Goal: Task Accomplishment & Management: Manage account settings

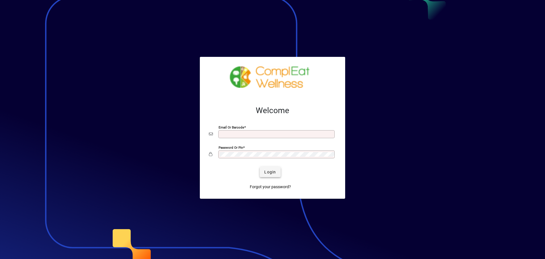
type input "**********"
click at [265, 172] on span "Login" at bounding box center [271, 172] width 12 height 6
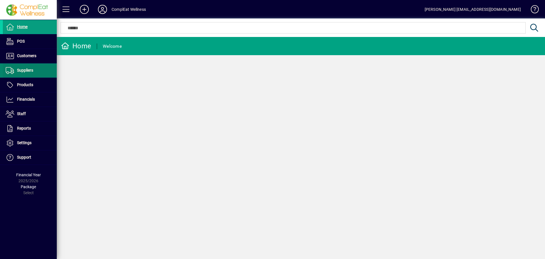
click at [26, 69] on span "Suppliers" at bounding box center [25, 70] width 16 height 5
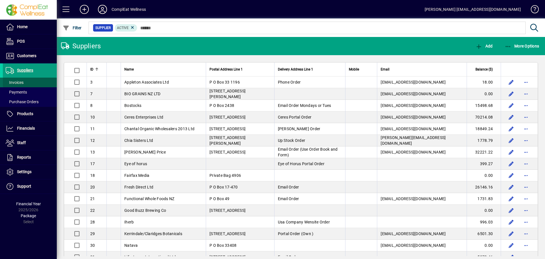
click at [18, 82] on span "Invoices" at bounding box center [15, 82] width 18 height 5
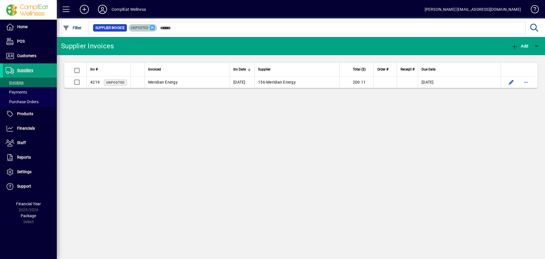
click at [153, 27] on icon at bounding box center [152, 27] width 5 height 5
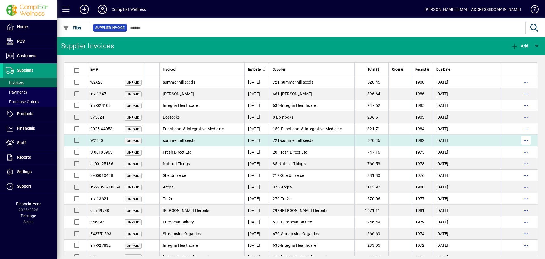
click at [524, 141] on span "button" at bounding box center [527, 141] width 14 height 14
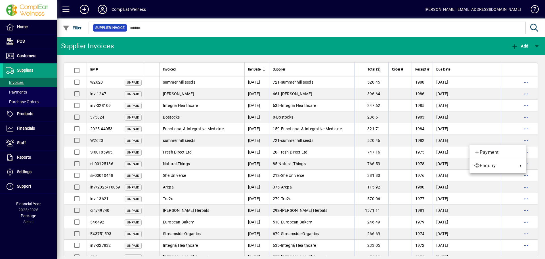
click at [313, 138] on div at bounding box center [272, 129] width 545 height 259
click at [313, 138] on span "summer hill seeds" at bounding box center [297, 140] width 32 height 5
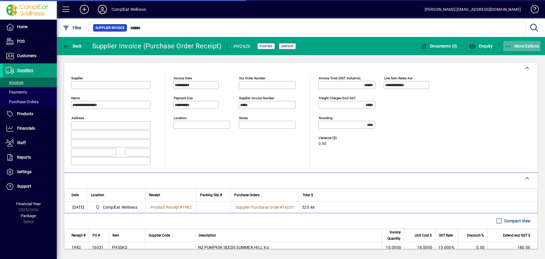
type input "**********"
click at [507, 44] on icon "button" at bounding box center [508, 47] width 7 height 6
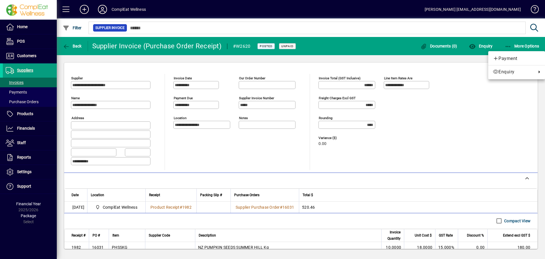
click at [470, 70] on div at bounding box center [272, 129] width 545 height 259
click at [67, 47] on icon "button" at bounding box center [66, 47] width 7 height 6
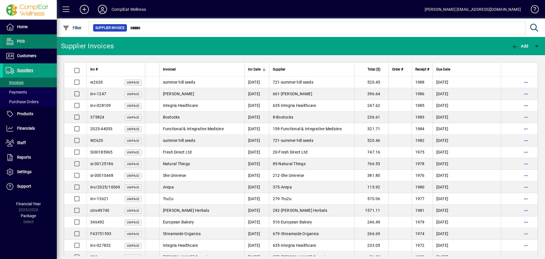
click at [17, 38] on span at bounding box center [30, 42] width 54 height 14
